Goal: Check status: Check status

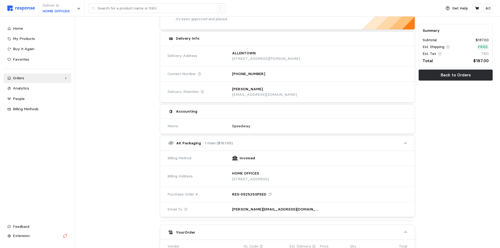
scroll to position [50, 0]
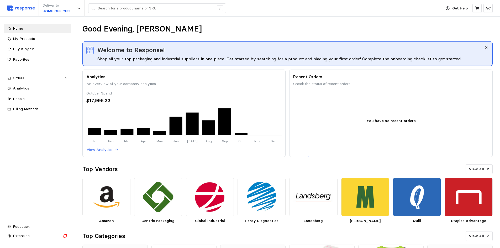
click at [27, 77] on div "Orders" at bounding box center [37, 78] width 49 height 6
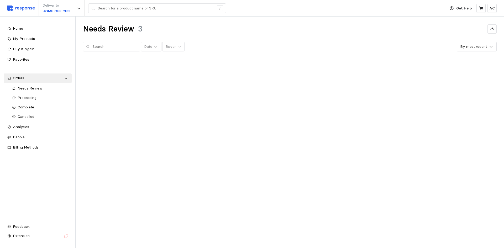
click at [32, 98] on span "Processing" at bounding box center [27, 97] width 19 height 5
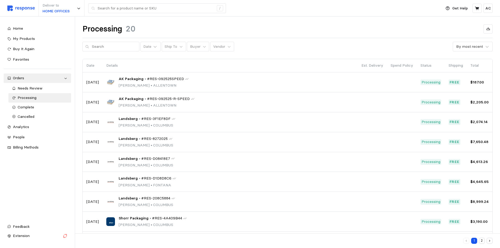
click at [218, 83] on div "AK Packaging • #RES-092525SPEED [PERSON_NAME] • [GEOGRAPHIC_DATA]" at bounding box center [230, 82] width 248 height 12
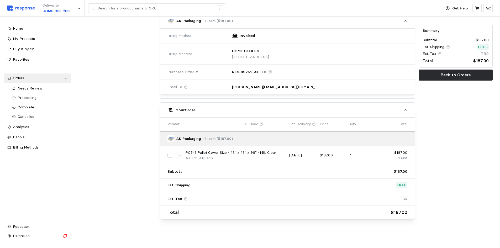
scroll to position [173, 0]
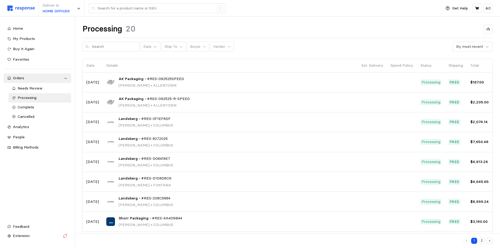
scroll to position [0, 0]
click at [134, 160] on span "Landsberg" at bounding box center [128, 159] width 19 height 6
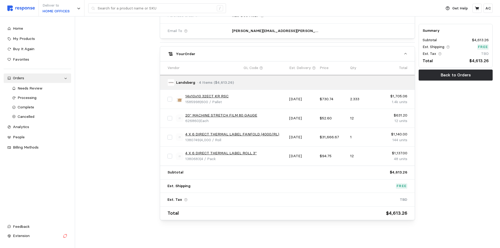
scroll to position [199, 0]
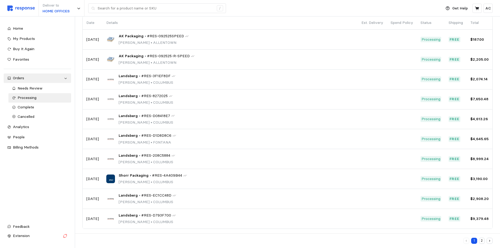
scroll to position [46, 0]
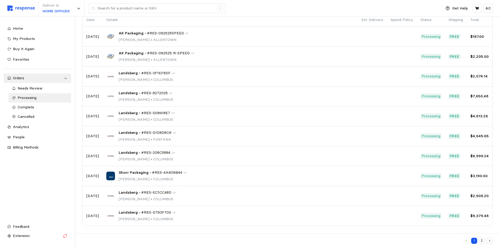
click at [146, 95] on span "#RES-8272025" at bounding box center [154, 93] width 26 height 6
